Goal: Information Seeking & Learning: Learn about a topic

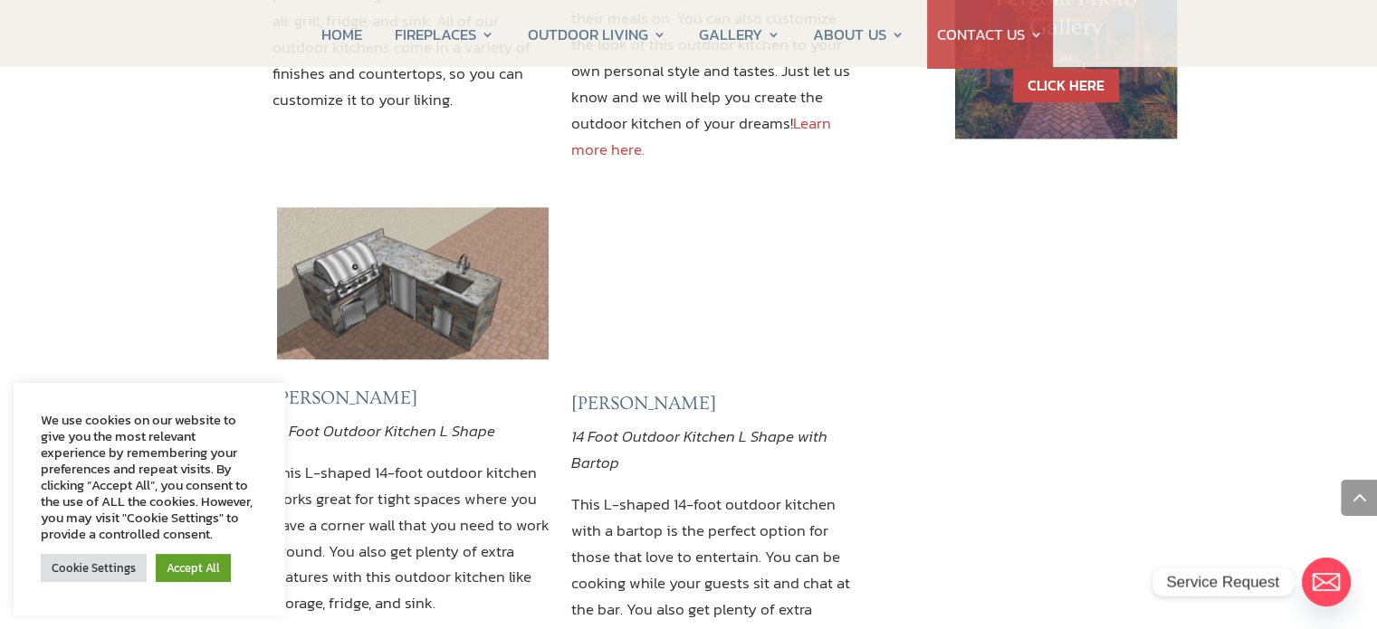
scroll to position [1436, 0]
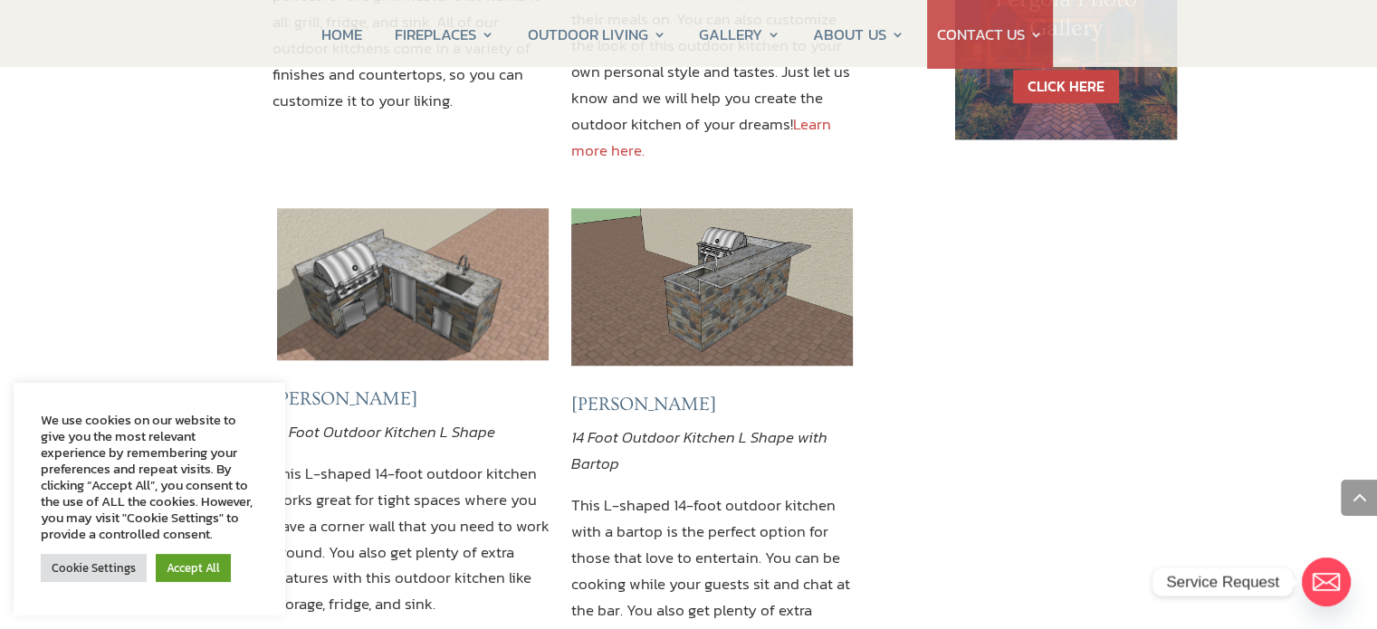
click at [397, 208] on img at bounding box center [413, 284] width 272 height 152
click at [390, 208] on img at bounding box center [413, 284] width 272 height 152
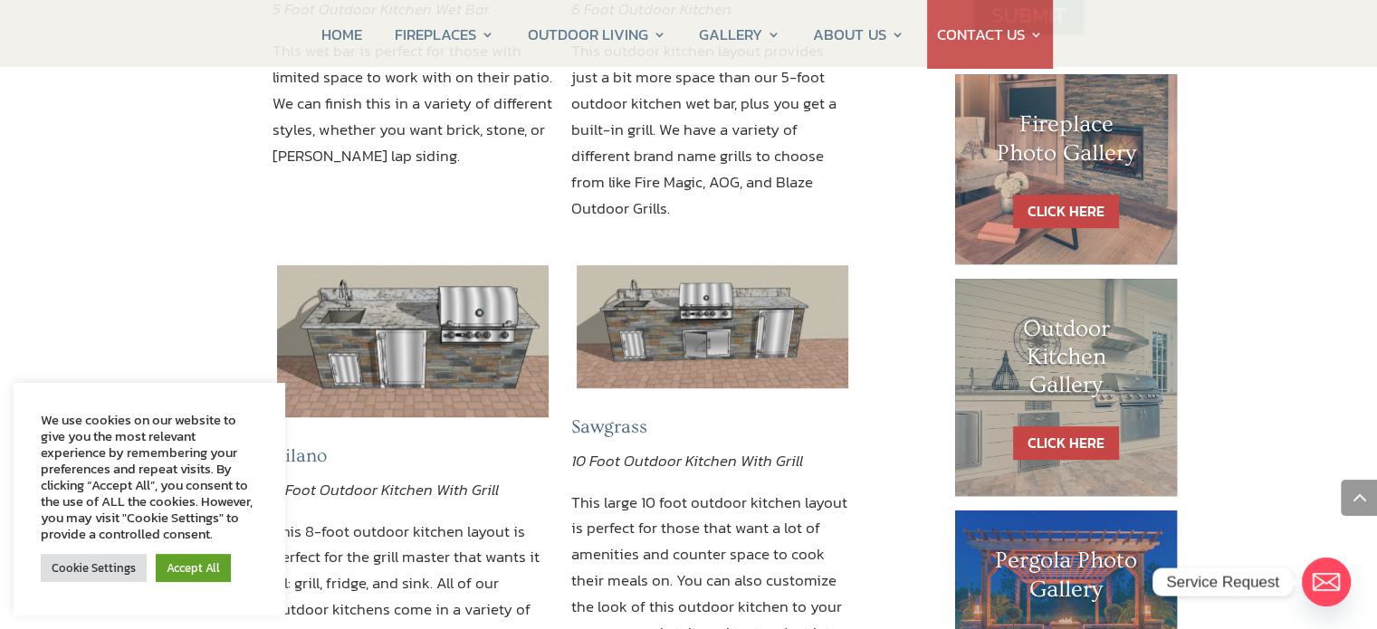
scroll to position [875, 0]
click at [1065, 444] on link "CLICK HERE" at bounding box center [1066, 443] width 106 height 34
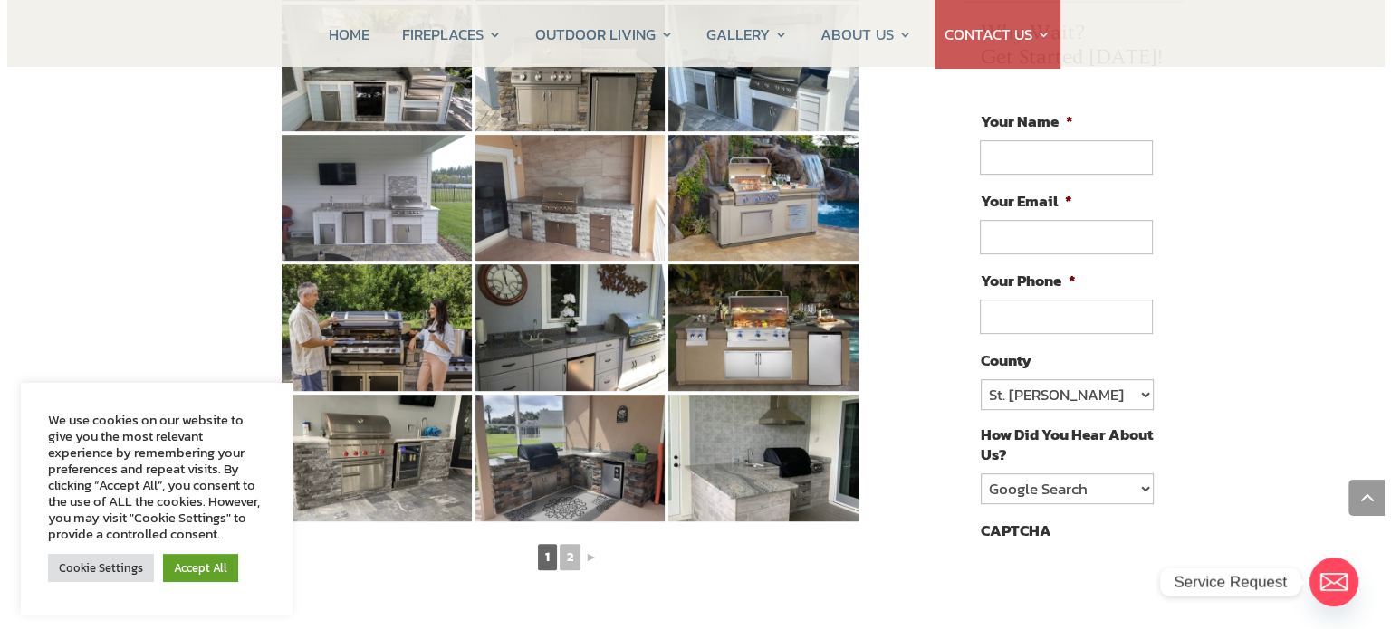
scroll to position [934, 0]
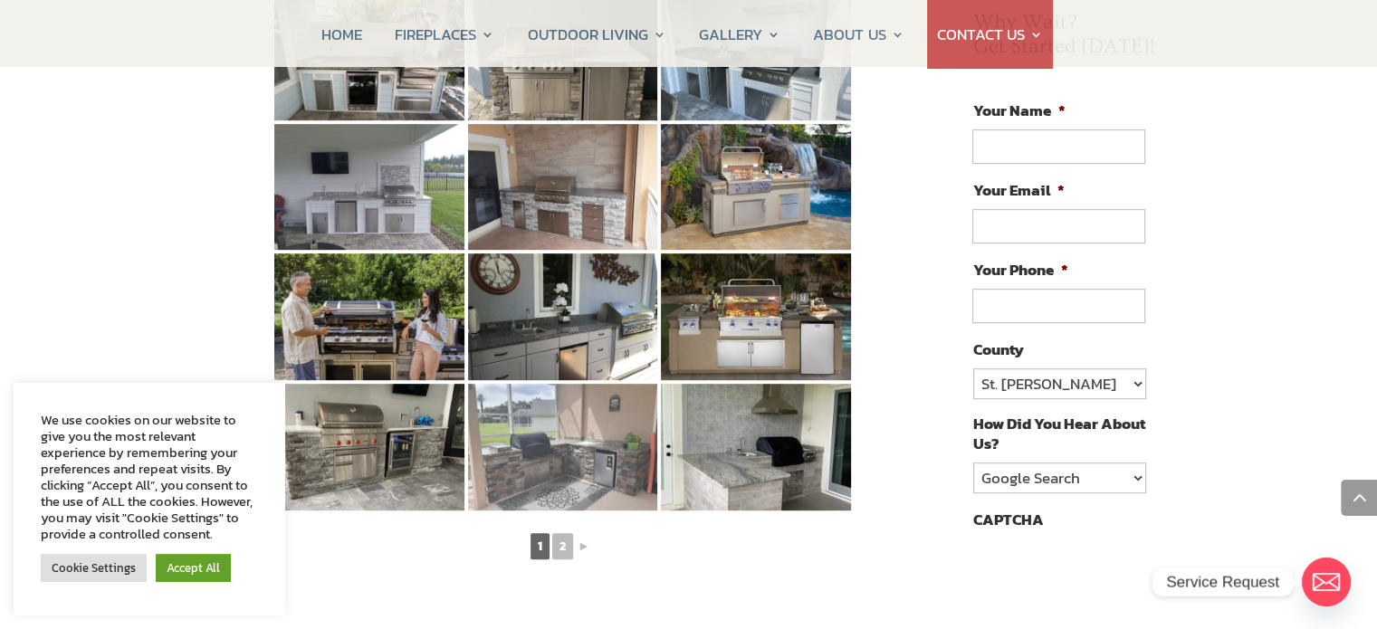
click at [551, 413] on img at bounding box center [563, 447] width 190 height 127
